Goal: Information Seeking & Learning: Learn about a topic

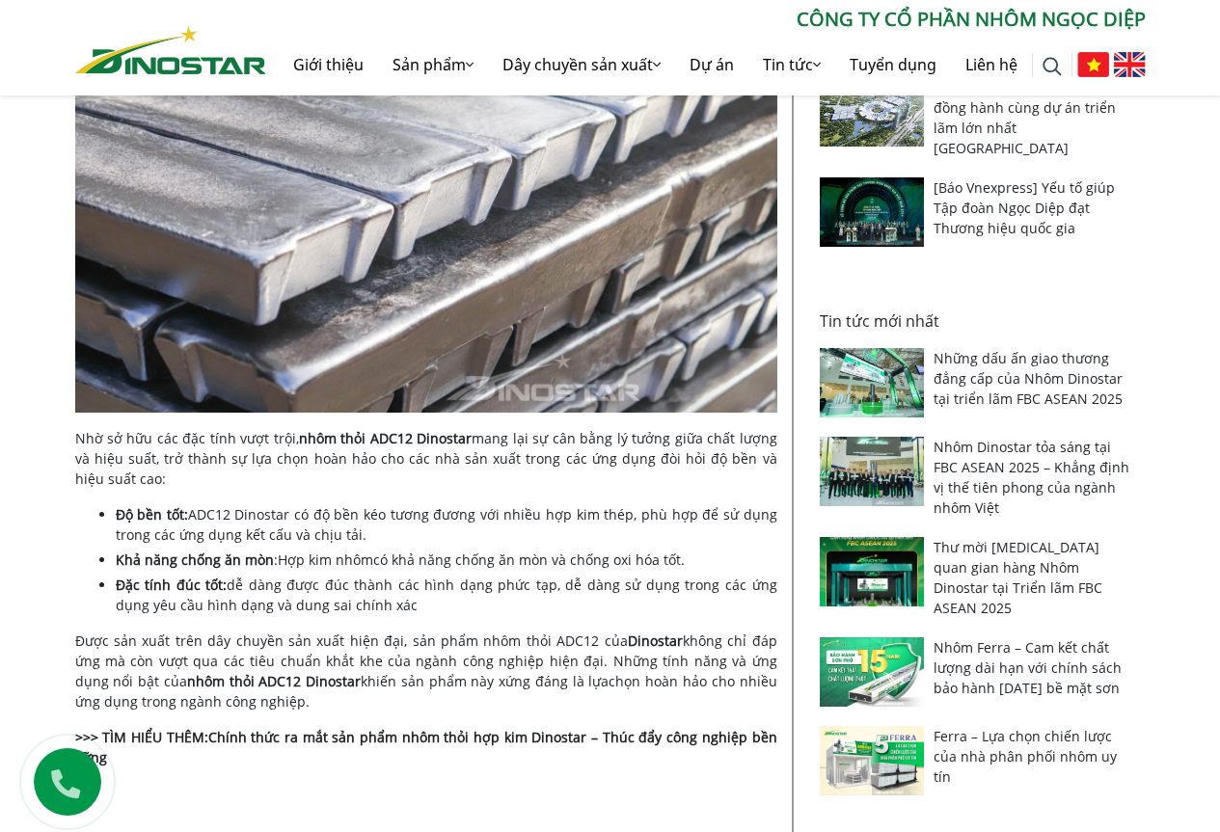
scroll to position [761, 0]
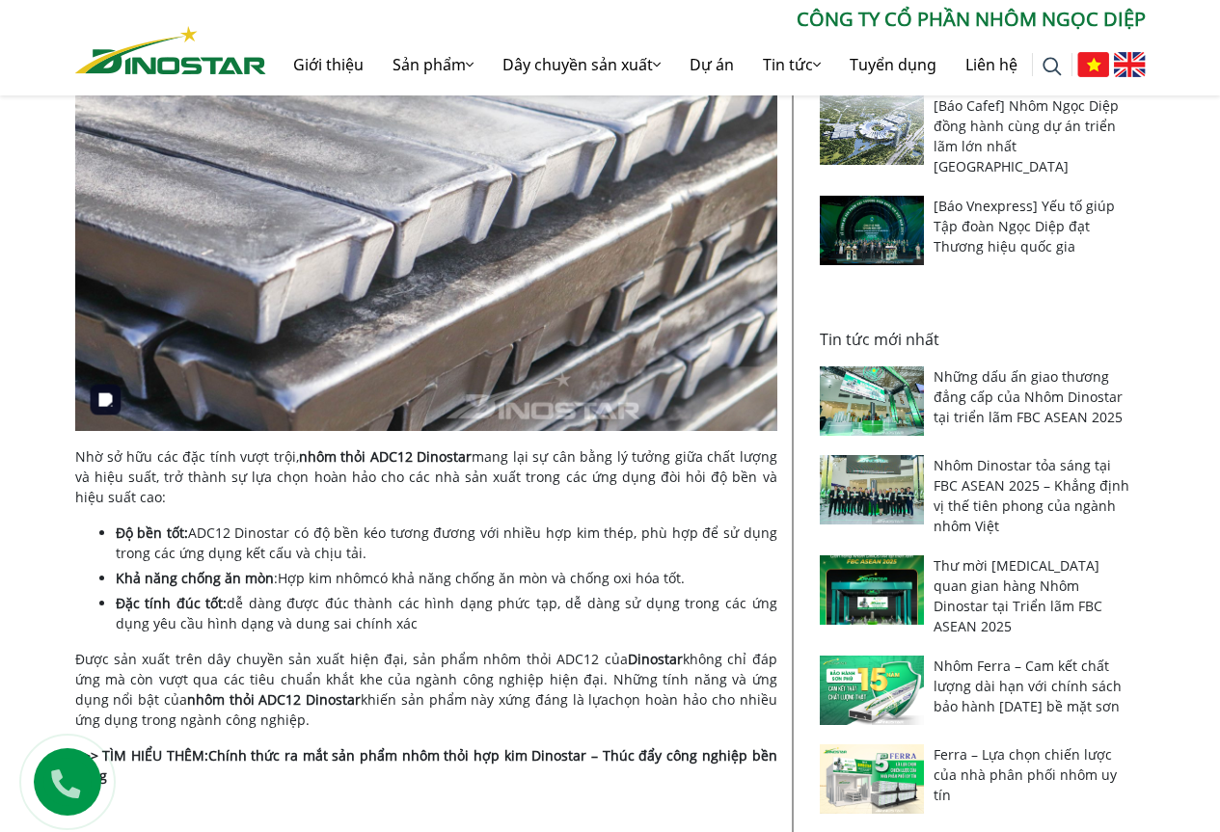
click at [525, 246] on img at bounding box center [426, 197] width 702 height 468
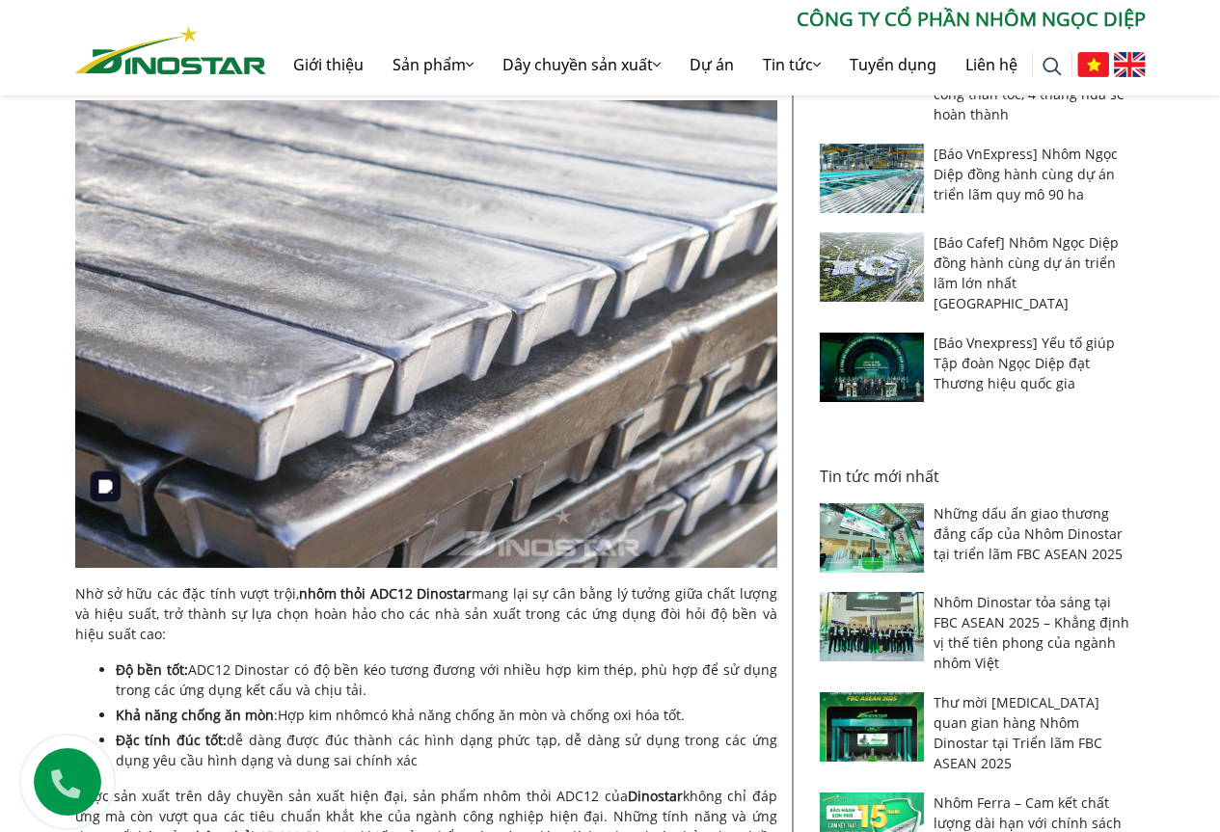
scroll to position [568, 0]
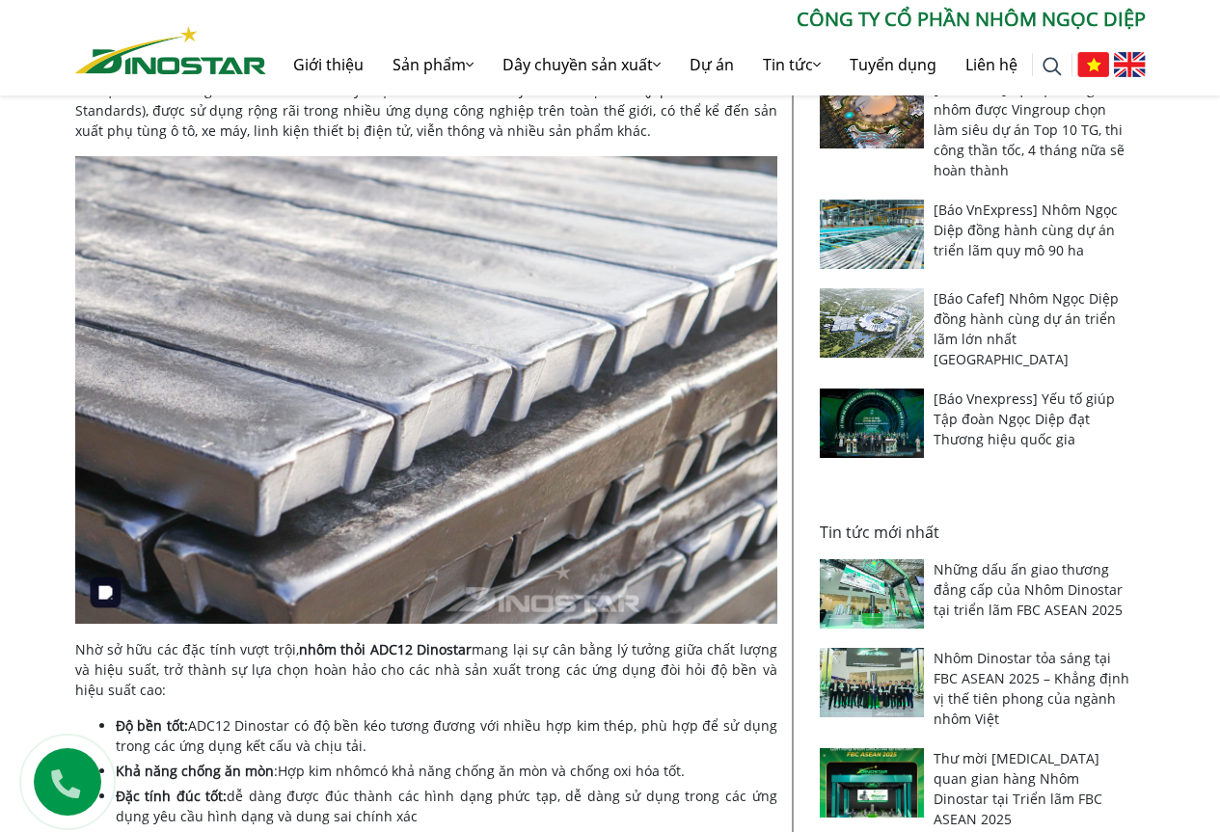
click at [426, 307] on img at bounding box center [426, 390] width 702 height 468
drag, startPoint x: 1188, startPoint y: 0, endPoint x: 240, endPoint y: 374, distance: 1018.9
click at [521, 363] on img at bounding box center [426, 390] width 702 height 468
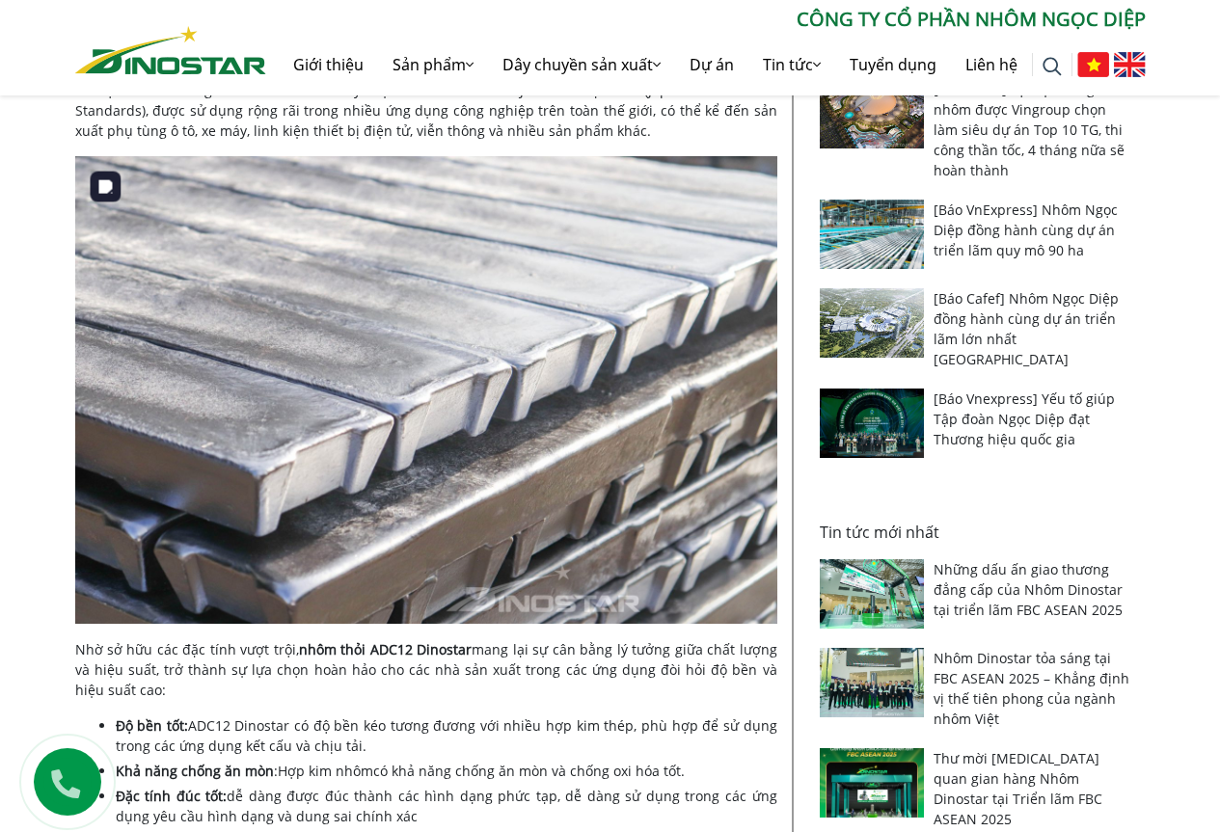
click at [521, 363] on img at bounding box center [426, 390] width 702 height 468
click at [552, 375] on img at bounding box center [426, 390] width 702 height 468
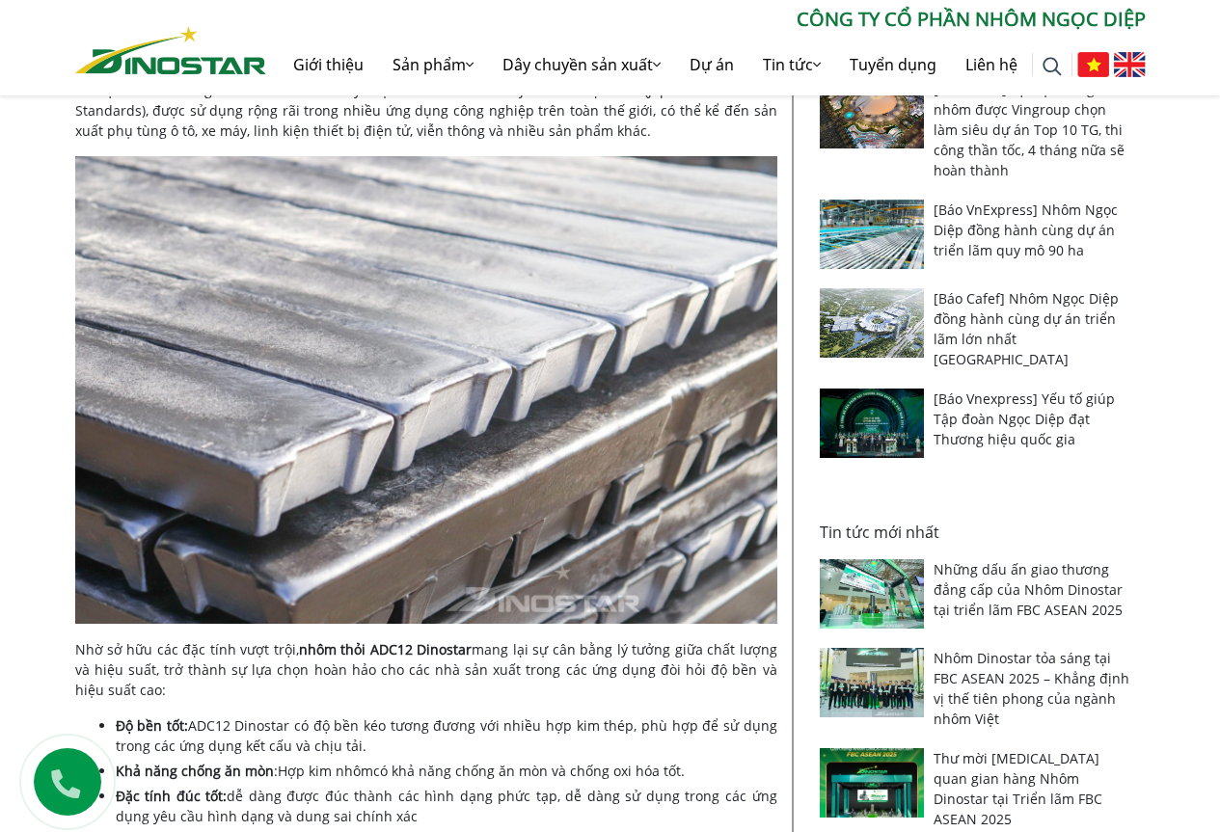
drag, startPoint x: 1058, startPoint y: 0, endPoint x: 484, endPoint y: 687, distance: 895.3
click at [484, 687] on p "Nhờ sở hữu các đặc tính vượt trội, nhôm thỏi ADC12 Dinostar mang lại sự cân bằn…" at bounding box center [426, 669] width 702 height 61
